Goal: Task Accomplishment & Management: Use online tool/utility

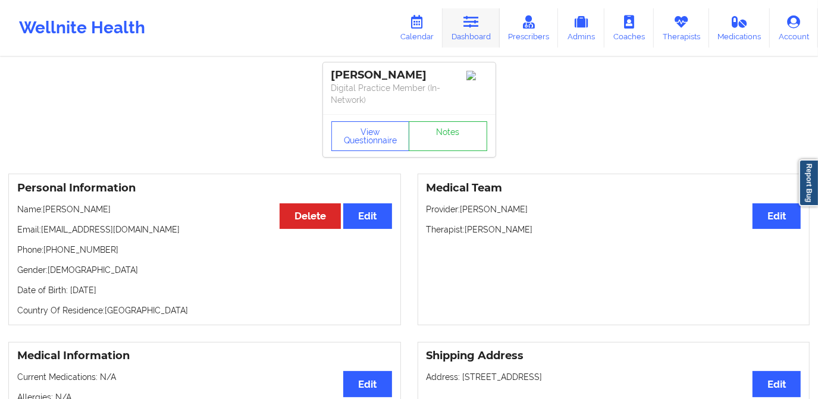
drag, startPoint x: 483, startPoint y: 34, endPoint x: 479, endPoint y: 39, distance: 6.7
click at [483, 34] on link "Dashboard" at bounding box center [470, 27] width 57 height 39
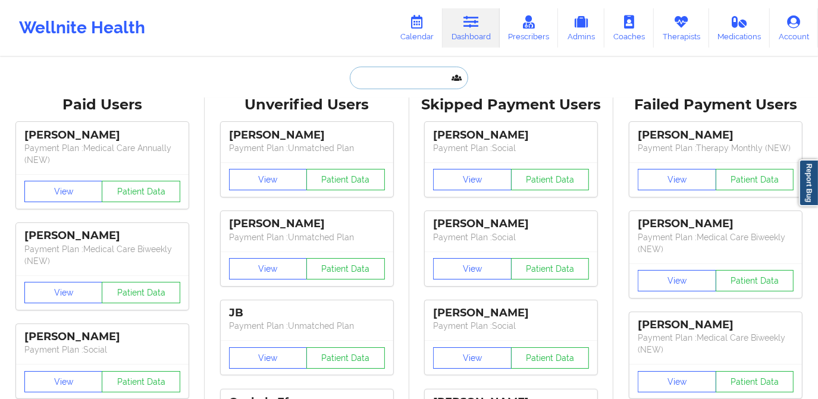
click at [408, 86] on input "text" at bounding box center [409, 78] width 118 height 23
paste input "[PERSON_NAME]"
type input "[PERSON_NAME]"
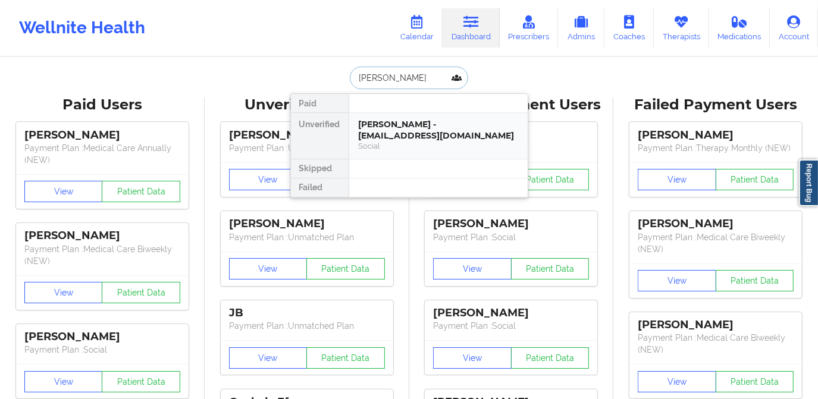
click at [397, 126] on div "[PERSON_NAME] - [EMAIL_ADDRESS][DOMAIN_NAME]" at bounding box center [438, 130] width 159 height 22
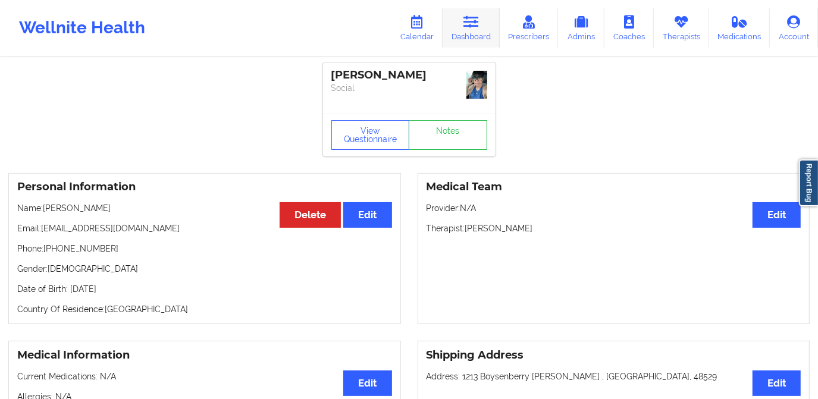
drag, startPoint x: 483, startPoint y: 34, endPoint x: 476, endPoint y: 34, distance: 6.5
click at [483, 33] on link "Dashboard" at bounding box center [470, 27] width 57 height 39
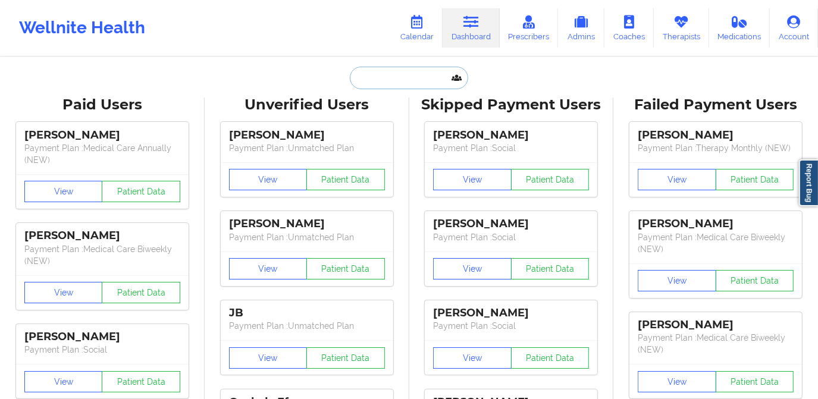
click at [400, 76] on input "text" at bounding box center [409, 78] width 118 height 23
paste input "[PERSON_NAME]"
type input "[PERSON_NAME]"
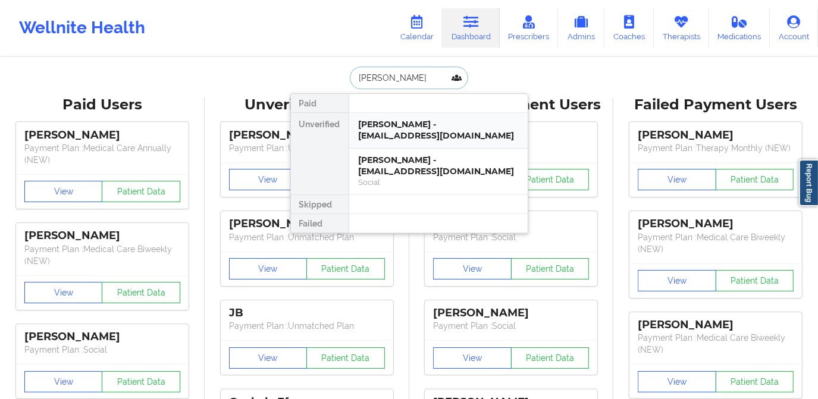
click at [407, 135] on div "[PERSON_NAME] - [EMAIL_ADDRESS][DOMAIN_NAME]" at bounding box center [438, 130] width 159 height 22
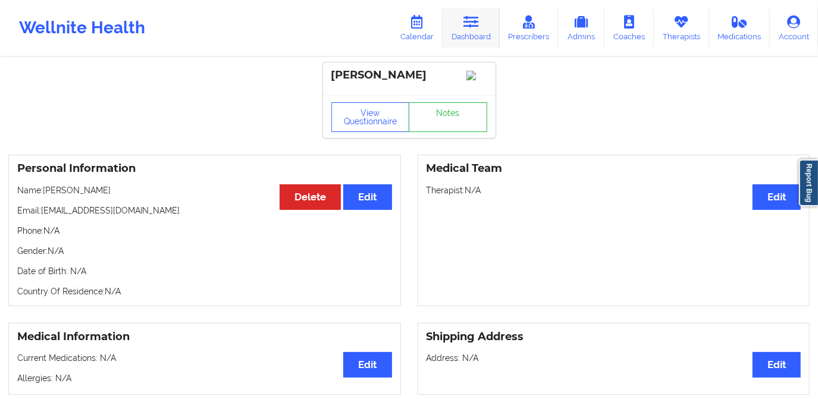
click at [467, 26] on icon at bounding box center [470, 21] width 15 height 13
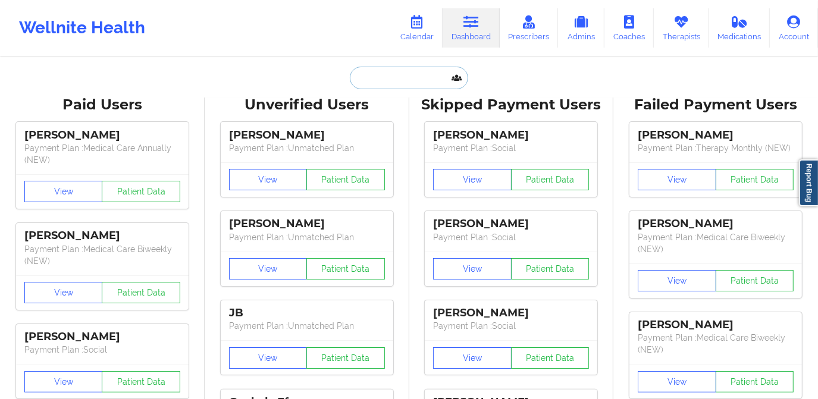
click at [410, 82] on input "text" at bounding box center [409, 78] width 118 height 23
paste input "[PERSON_NAME]"
type input "[PERSON_NAME]"
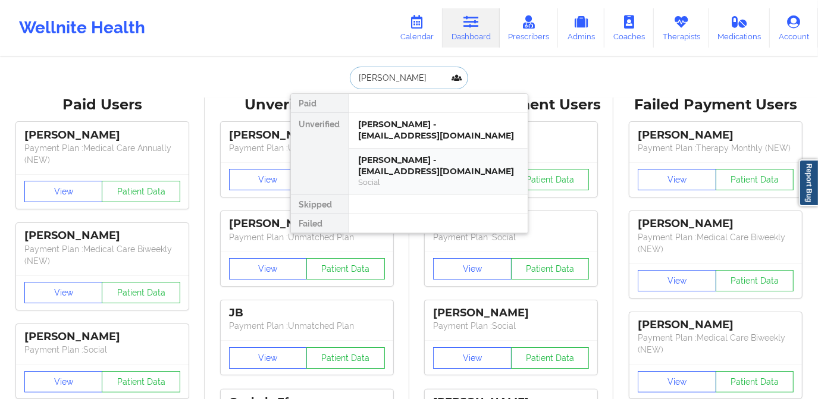
click at [400, 165] on div "[PERSON_NAME] - [EMAIL_ADDRESS][DOMAIN_NAME]" at bounding box center [438, 166] width 159 height 22
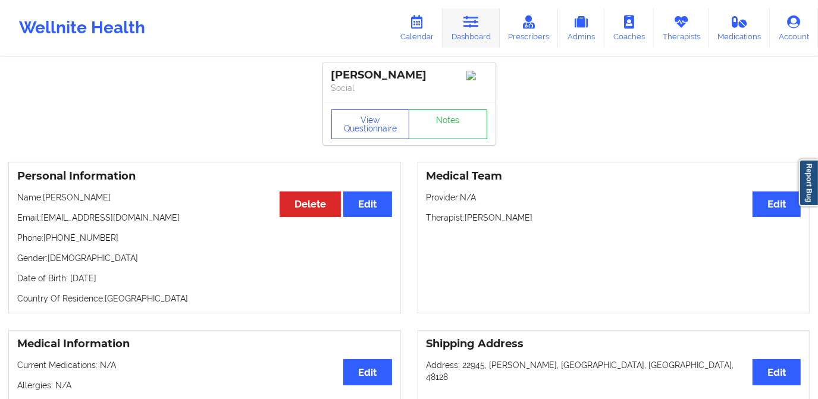
click at [464, 35] on link "Dashboard" at bounding box center [470, 27] width 57 height 39
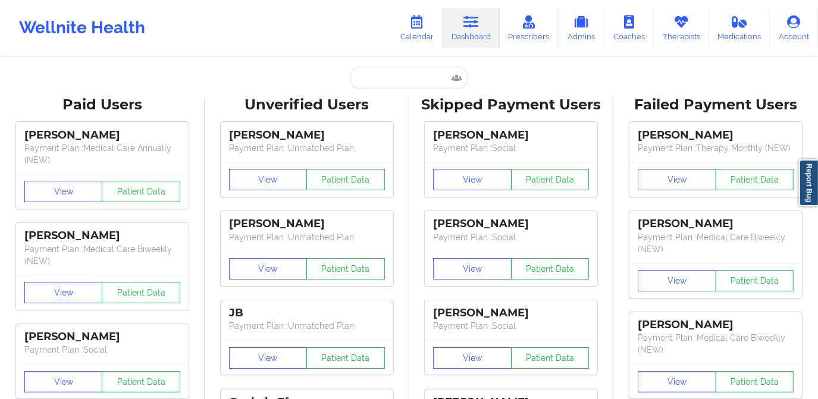
click at [408, 55] on div "Wellnite Health Calendar Dashboard Prescribers Admins Coaches Therapists Medica…" at bounding box center [409, 28] width 818 height 56
click at [400, 83] on input "text" at bounding box center [409, 78] width 118 height 23
paste input "[PERSON_NAME]"
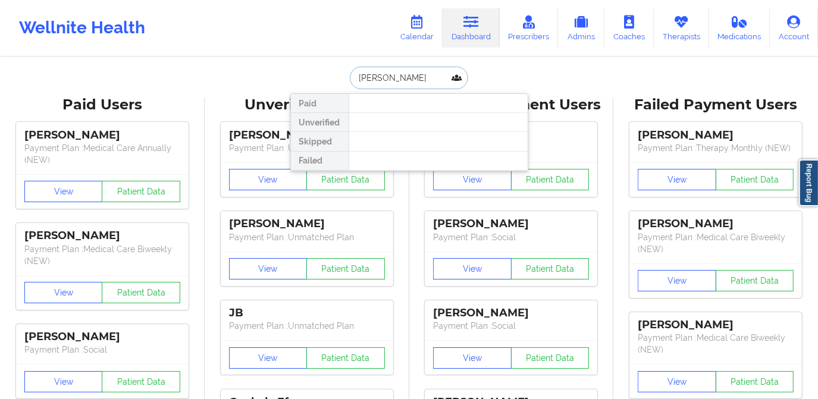
drag, startPoint x: 419, startPoint y: 79, endPoint x: 384, endPoint y: 81, distance: 35.1
click at [384, 81] on input "[PERSON_NAME]" at bounding box center [409, 78] width 118 height 23
type input "AmyJo"
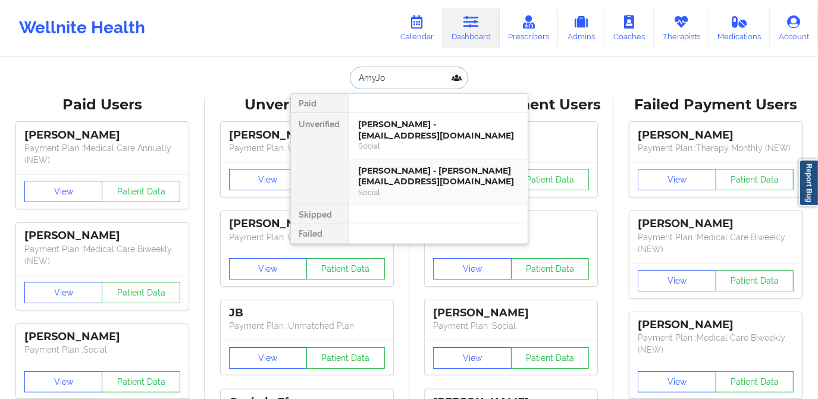
click at [404, 175] on div "[PERSON_NAME] - [PERSON_NAME][EMAIL_ADDRESS][DOMAIN_NAME]" at bounding box center [438, 176] width 159 height 22
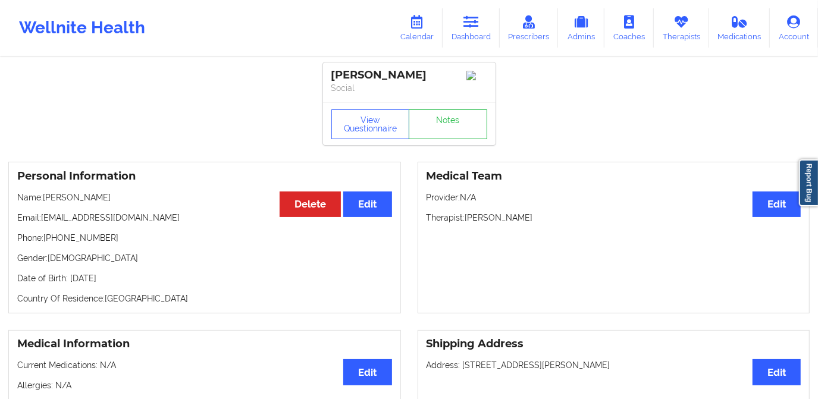
drag, startPoint x: 467, startPoint y: 37, endPoint x: 463, endPoint y: 48, distance: 11.5
click at [467, 37] on link "Dashboard" at bounding box center [470, 27] width 57 height 39
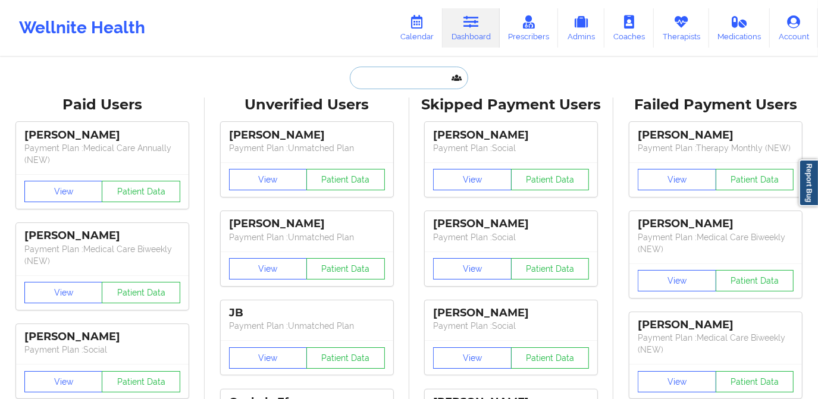
click at [412, 86] on input "text" at bounding box center [409, 78] width 118 height 23
paste input "[PERSON_NAME]"
type input "[PERSON_NAME]"
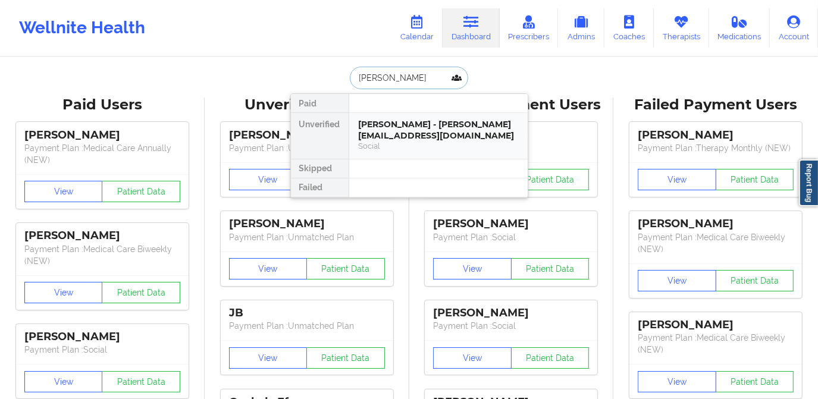
click at [420, 132] on div "[PERSON_NAME] - [PERSON_NAME][EMAIL_ADDRESS][DOMAIN_NAME]" at bounding box center [438, 130] width 159 height 22
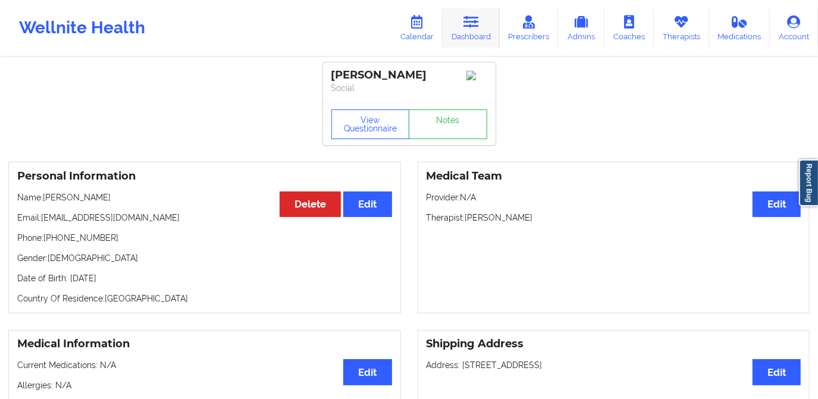
click at [466, 26] on icon at bounding box center [470, 21] width 15 height 13
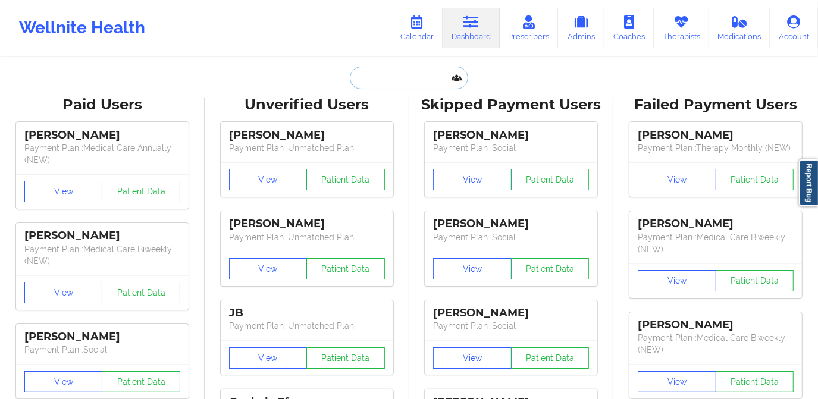
click at [404, 88] on input "text" at bounding box center [409, 78] width 118 height 23
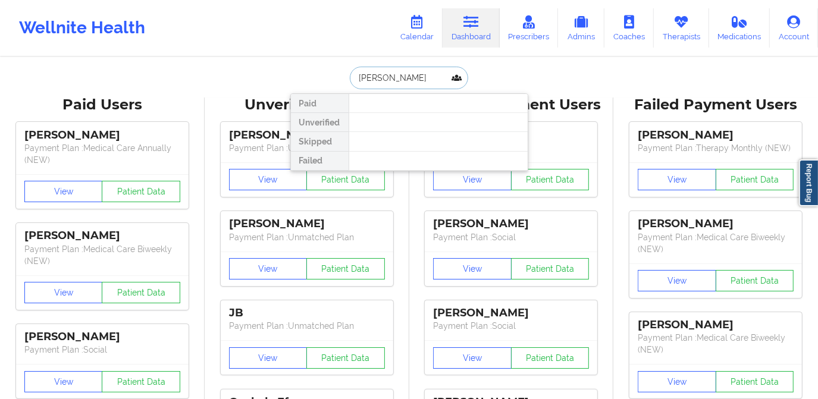
drag, startPoint x: 407, startPoint y: 82, endPoint x: 373, endPoint y: 86, distance: 34.1
click at [373, 86] on input "[PERSON_NAME]" at bounding box center [409, 78] width 118 height 23
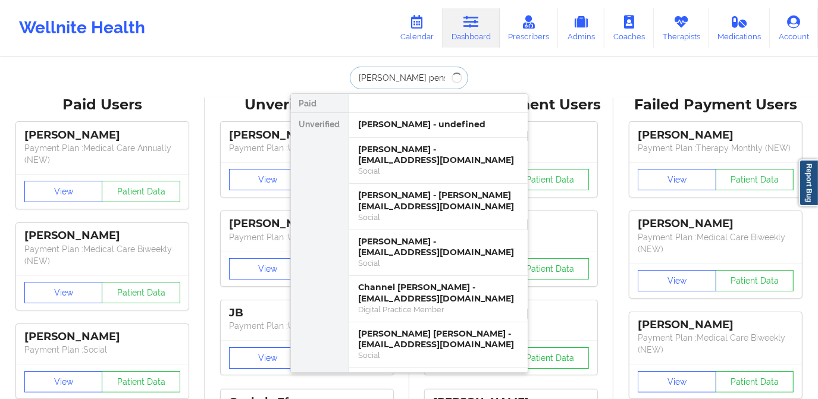
type input "[PERSON_NAME]"
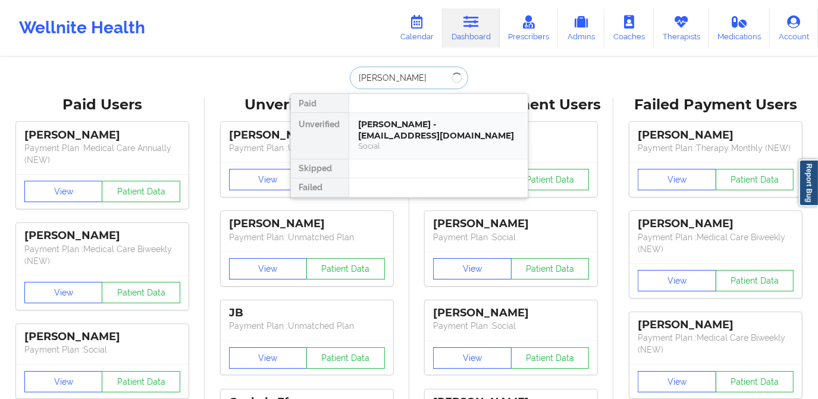
click at [401, 124] on div "[PERSON_NAME] - [EMAIL_ADDRESS][DOMAIN_NAME]" at bounding box center [438, 130] width 159 height 22
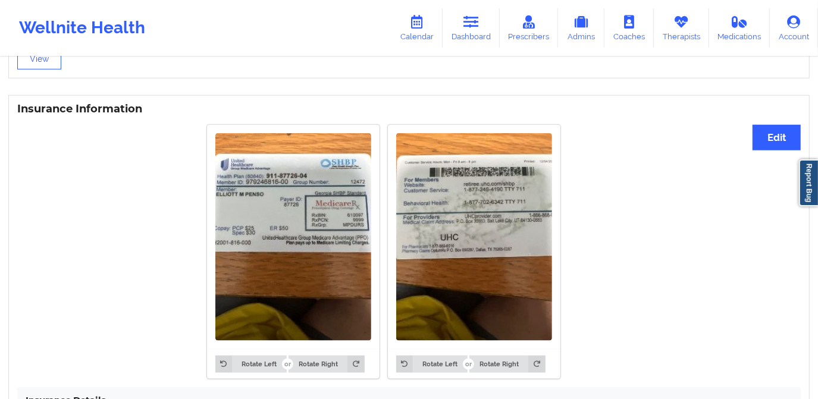
scroll to position [919, 0]
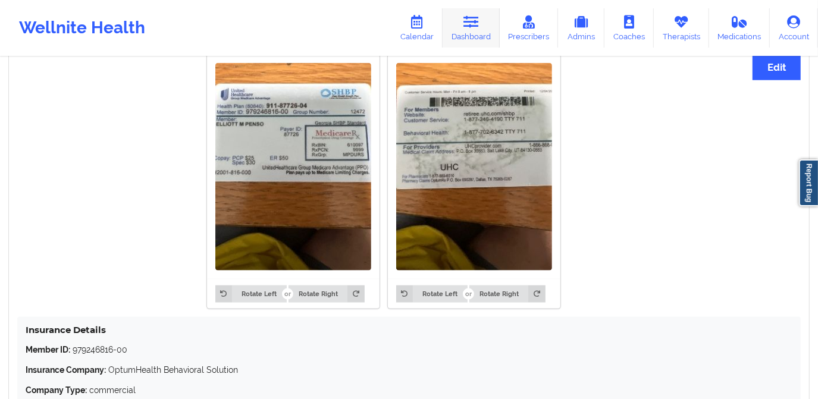
click at [464, 22] on link "Dashboard" at bounding box center [470, 27] width 57 height 39
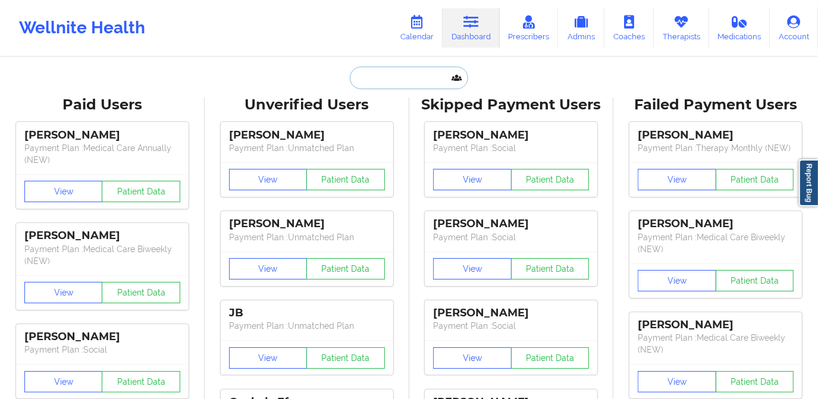
click at [410, 76] on input "text" at bounding box center [409, 78] width 118 height 23
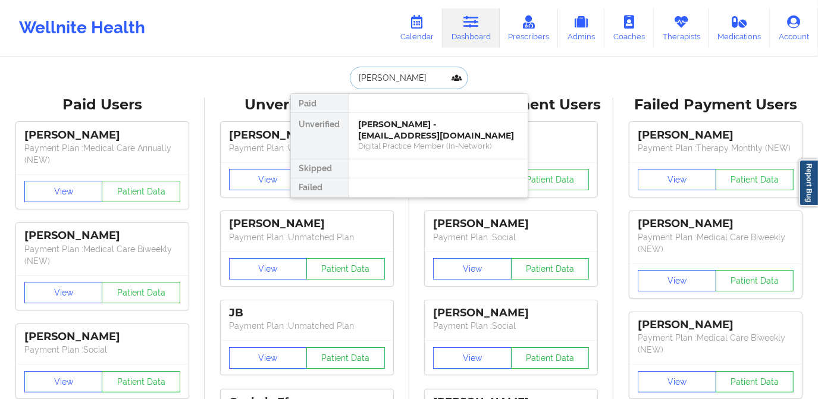
type input "[PERSON_NAME]"
click at [429, 137] on div "[PERSON_NAME] - [EMAIL_ADDRESS][DOMAIN_NAME]" at bounding box center [438, 130] width 159 height 22
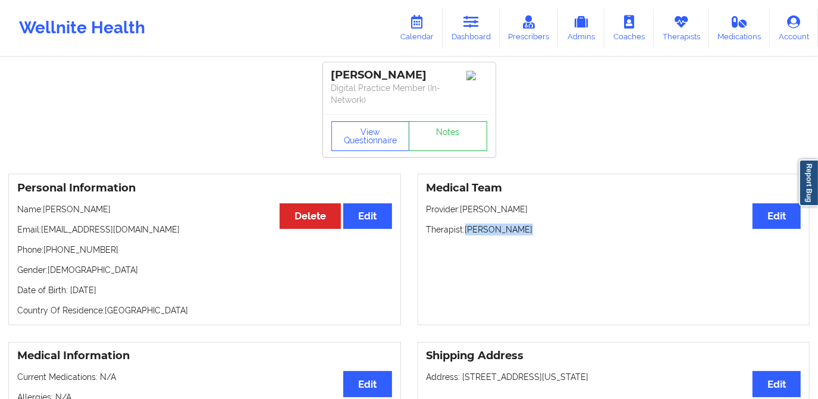
drag, startPoint x: 466, startPoint y: 227, endPoint x: 541, endPoint y: 228, distance: 74.3
click at [541, 228] on p "Therapist: [PERSON_NAME]" at bounding box center [613, 230] width 375 height 12
copy p "[PERSON_NAME]"
click at [464, 30] on link "Dashboard" at bounding box center [470, 27] width 57 height 39
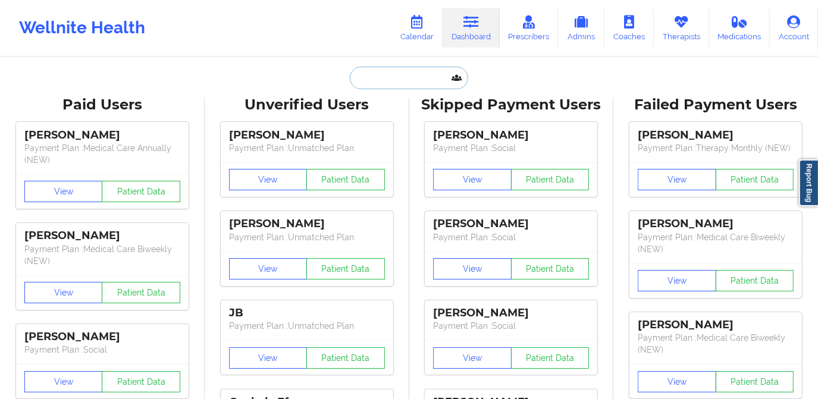
click at [396, 73] on input "text" at bounding box center [409, 78] width 118 height 23
paste input "[PERSON_NAME]"
type input "[PERSON_NAME]"
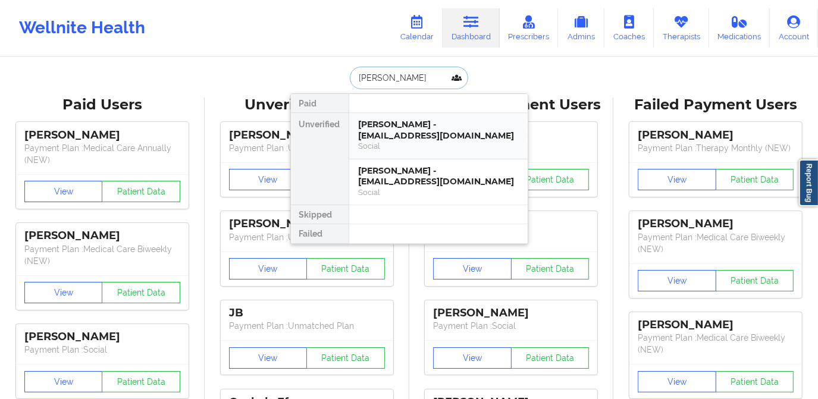
click at [471, 127] on div "[PERSON_NAME] - [EMAIL_ADDRESS][DOMAIN_NAME]" at bounding box center [438, 130] width 159 height 22
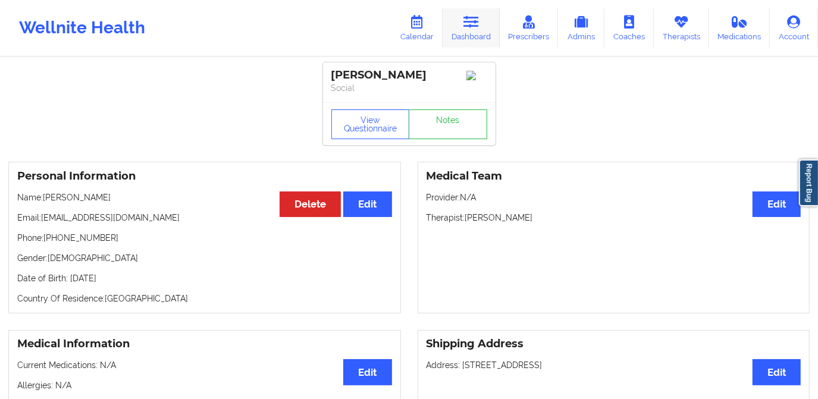
click at [477, 33] on link "Dashboard" at bounding box center [470, 27] width 57 height 39
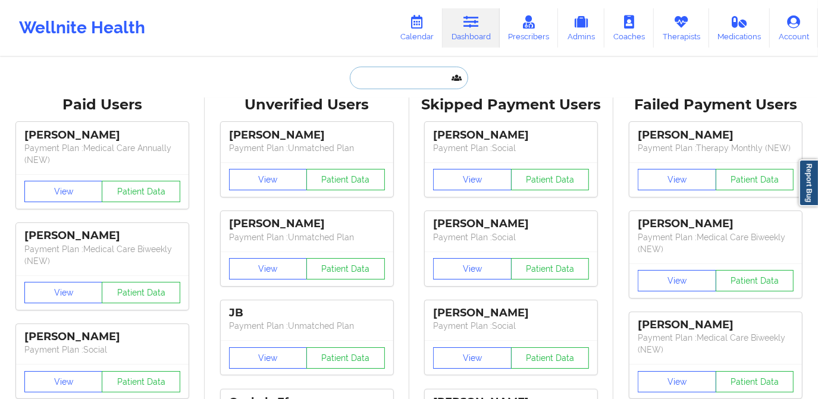
click at [419, 68] on input "text" at bounding box center [409, 78] width 118 height 23
paste input "[PERSON_NAME]"
type input "[PERSON_NAME]"
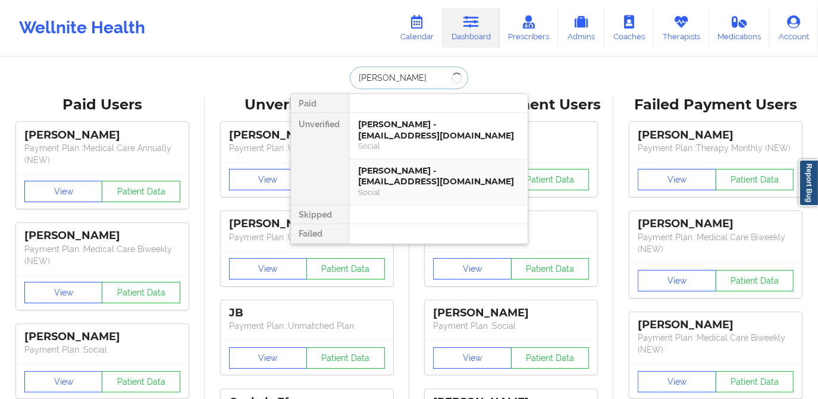
click at [393, 172] on div "[PERSON_NAME] - [EMAIL_ADDRESS][DOMAIN_NAME]" at bounding box center [438, 176] width 159 height 22
